Goal: Task Accomplishment & Management: Manage account settings

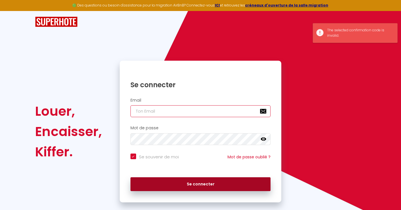
type input "[PERSON_NAME][EMAIL_ADDRESS][DOMAIN_NAME]"
click at [174, 186] on button "Se connecter" at bounding box center [200, 185] width 140 height 14
checkbox input "true"
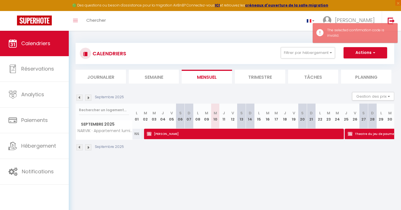
click at [89, 147] on img at bounding box center [88, 148] width 6 height 6
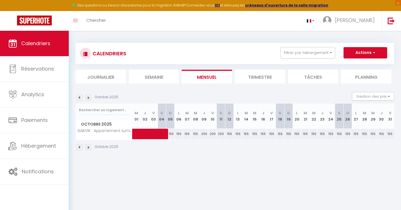
click at [89, 147] on img at bounding box center [88, 148] width 6 height 6
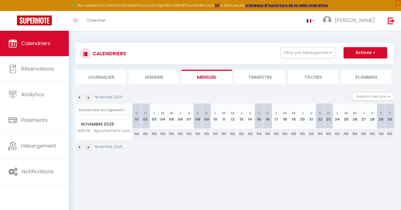
click at [89, 147] on img at bounding box center [88, 148] width 6 height 6
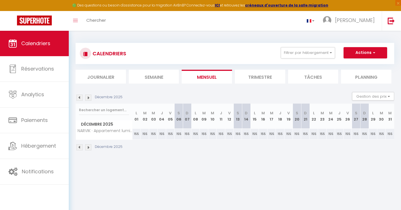
click at [89, 147] on img at bounding box center [88, 148] width 6 height 6
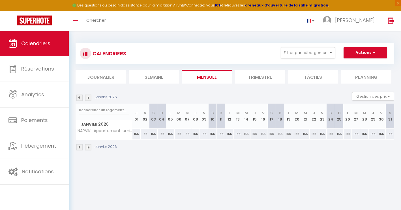
click at [89, 147] on img at bounding box center [88, 148] width 6 height 6
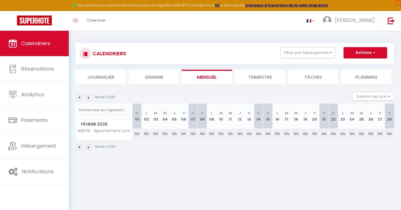
click at [89, 147] on img at bounding box center [88, 148] width 6 height 6
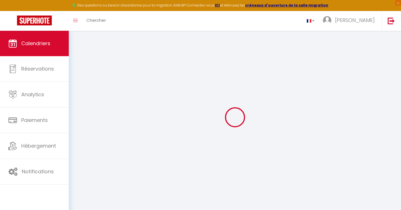
click at [89, 147] on div at bounding box center [235, 118] width 318 height 160
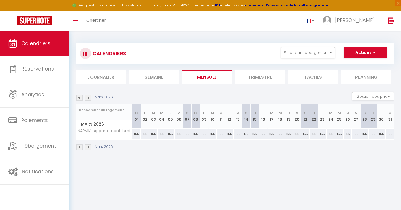
click at [89, 147] on img at bounding box center [88, 148] width 6 height 6
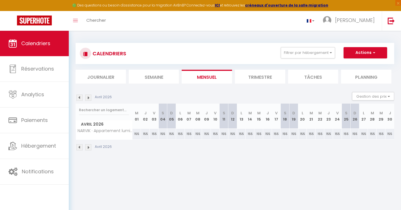
click at [89, 147] on img at bounding box center [88, 148] width 6 height 6
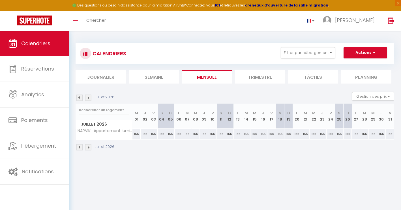
click at [89, 147] on img at bounding box center [88, 148] width 6 height 6
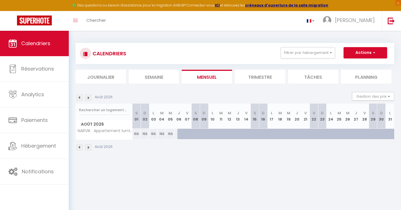
click at [89, 147] on img at bounding box center [88, 148] width 6 height 6
